Goal: Information Seeking & Learning: Learn about a topic

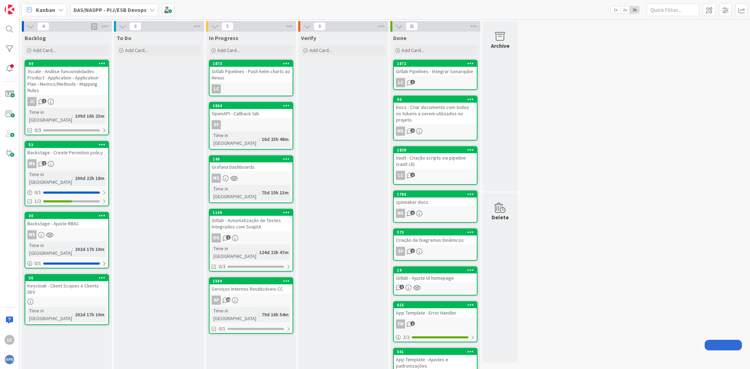
click at [349, 222] on div "Verify Add Card..." at bounding box center [343, 279] width 90 height 495
click at [449, 70] on div "Gitlab Pipelines - Integrar Sonarqube" at bounding box center [435, 71] width 83 height 9
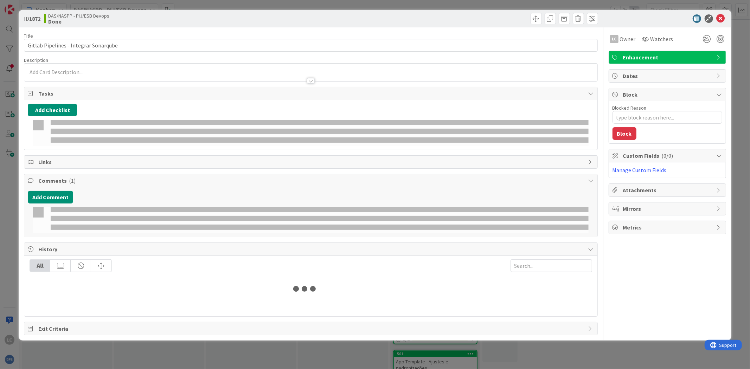
type textarea "x"
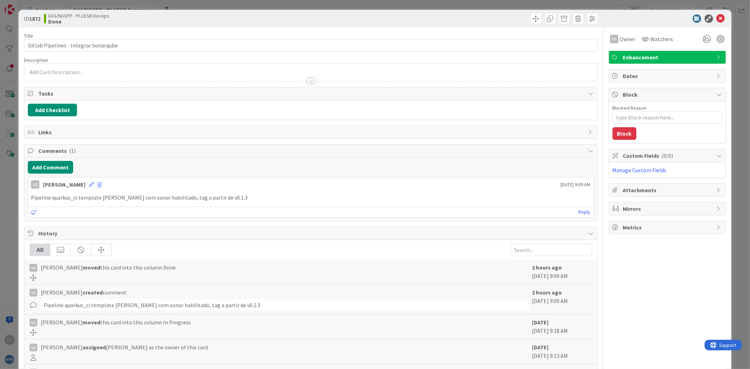
click at [115, 197] on p "Pipeline quarkus_ci template [PERSON_NAME] com sonar habilitado, tag a partir d…" at bounding box center [310, 198] width 559 height 8
click at [116, 198] on p "Pipeline quarkus_ci template [PERSON_NAME] com sonar habilitado, tag a partir d…" at bounding box center [310, 198] width 559 height 8
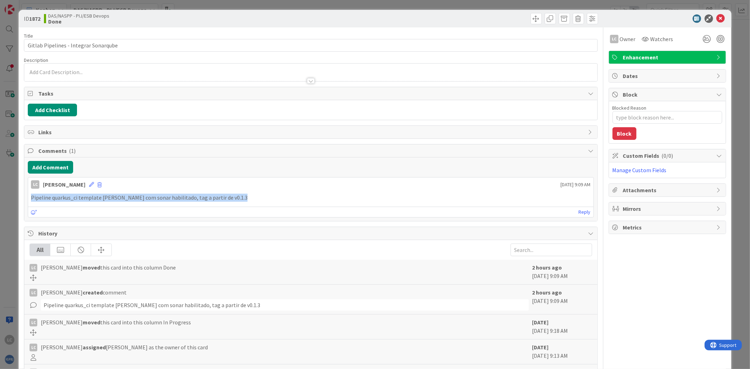
click at [116, 198] on p "Pipeline quarkus_ci template [PERSON_NAME] com sonar habilitado, tag a partir d…" at bounding box center [310, 198] width 559 height 8
click at [111, 198] on p "Pipeline quarkus_ci template [PERSON_NAME] com sonar habilitado, tag a partir d…" at bounding box center [310, 198] width 559 height 8
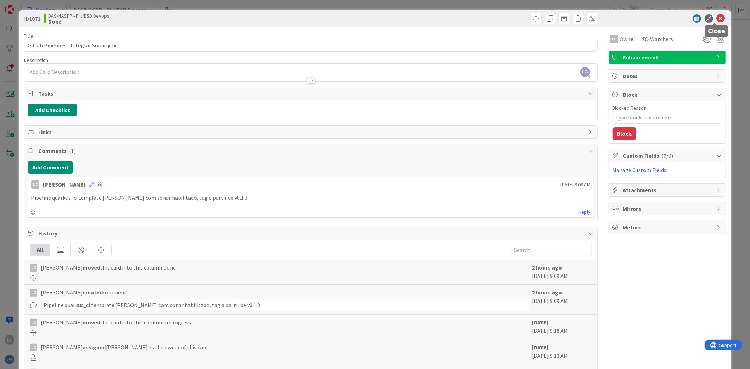
click at [717, 18] on icon at bounding box center [721, 18] width 8 height 8
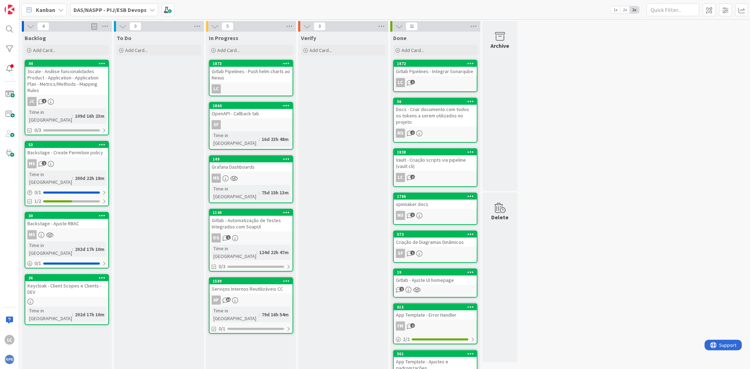
click at [328, 92] on div "Verify Add Card..." at bounding box center [343, 280] width 90 height 497
click at [334, 155] on div "Verify Add Card..." at bounding box center [343, 280] width 90 height 497
click at [194, 191] on div "To Do Add Card..." at bounding box center [159, 280] width 90 height 497
click at [373, 267] on div "Verify Add Card..." at bounding box center [343, 280] width 90 height 497
